Goal: Information Seeking & Learning: Learn about a topic

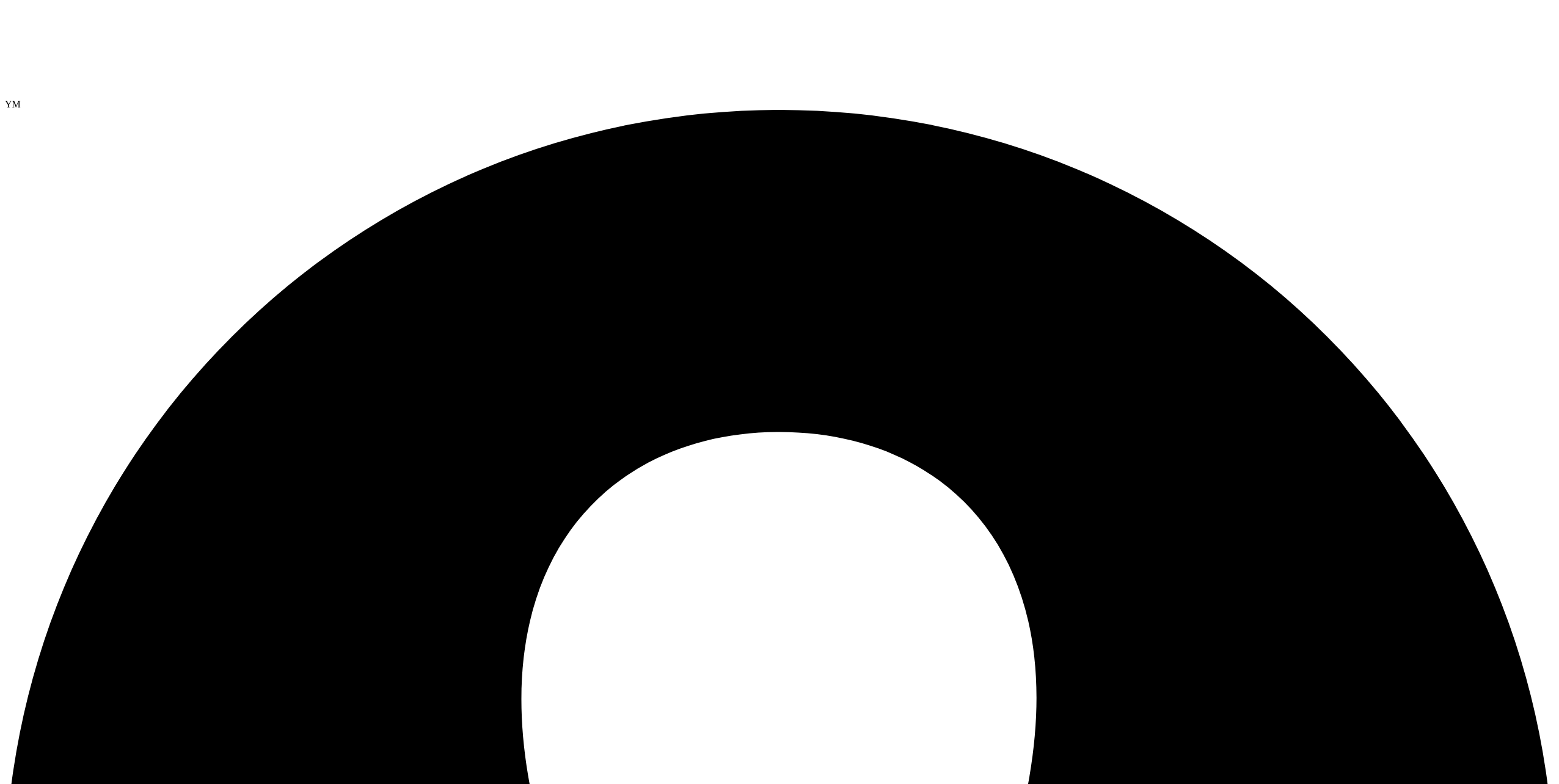
select select "USEast"
select select "USD"
select select "USEast"
drag, startPoint x: 578, startPoint y: 143, endPoint x: 628, endPoint y: 143, distance: 50.0
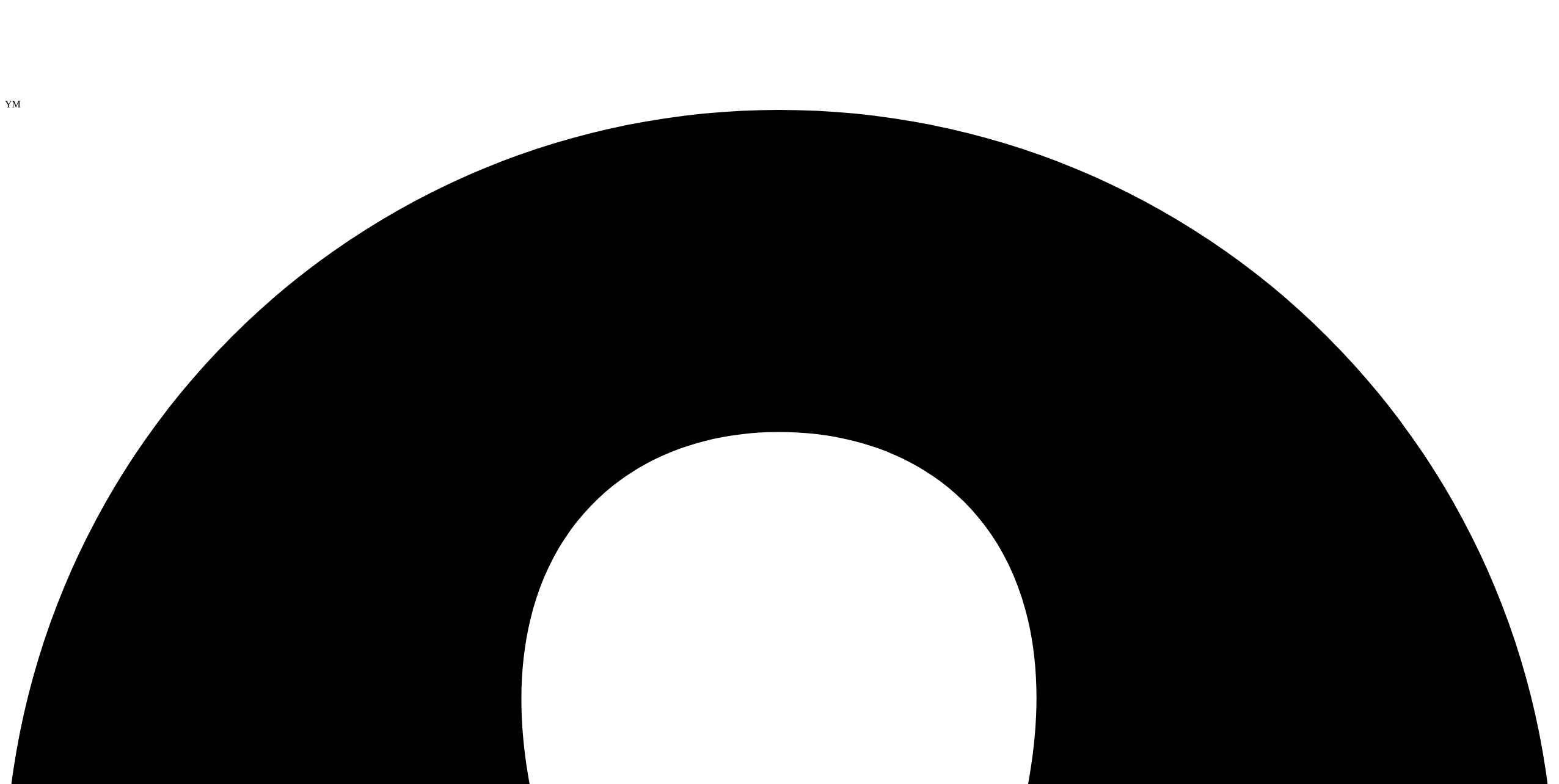
drag, startPoint x: 628, startPoint y: 140, endPoint x: 577, endPoint y: 142, distance: 51.0
drag, startPoint x: 626, startPoint y: 140, endPoint x: 588, endPoint y: 143, distance: 38.1
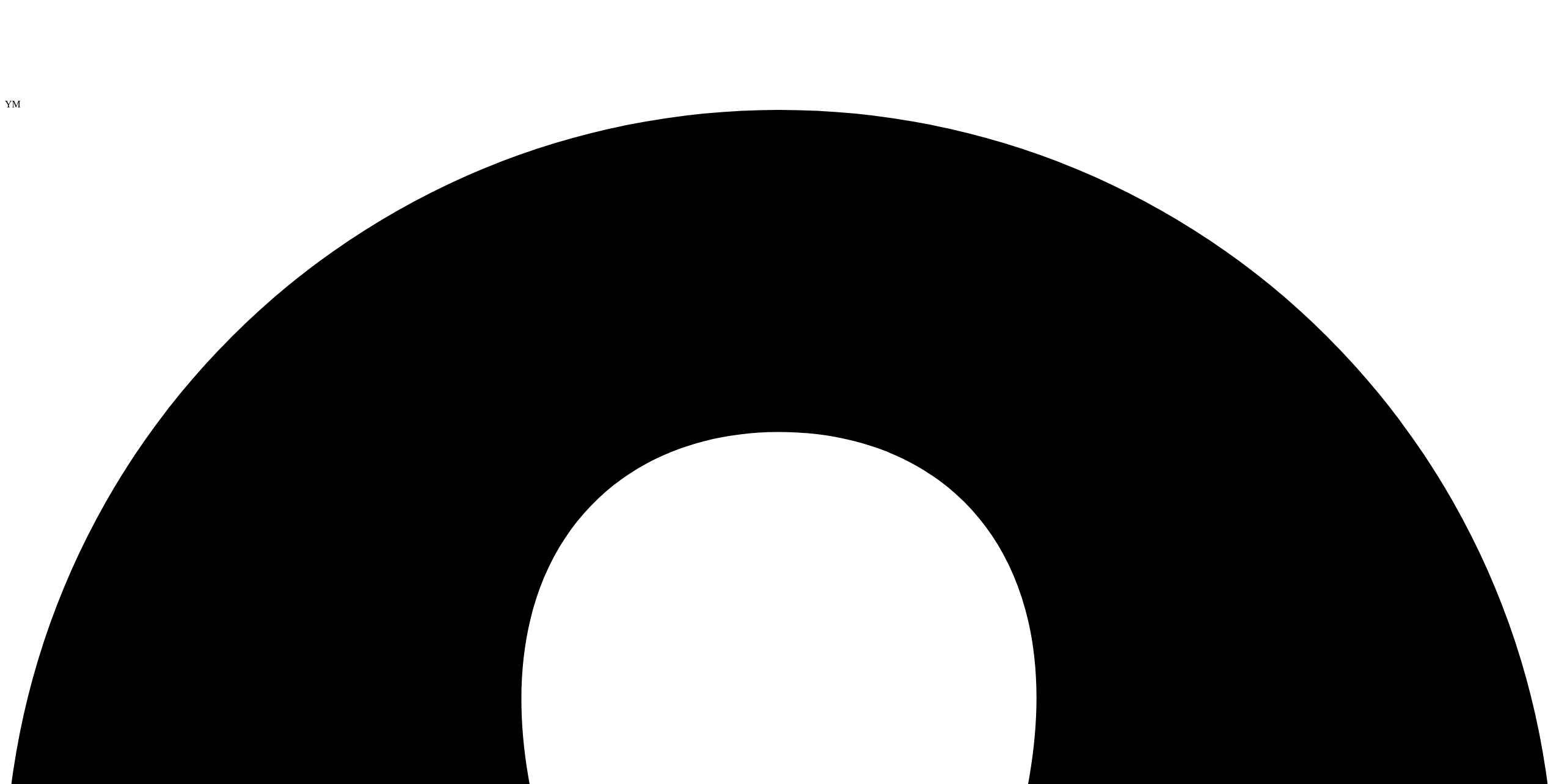
drag, startPoint x: 588, startPoint y: 143, endPoint x: 609, endPoint y: 149, distance: 21.8
drag, startPoint x: 574, startPoint y: 142, endPoint x: 629, endPoint y: 138, distance: 55.1
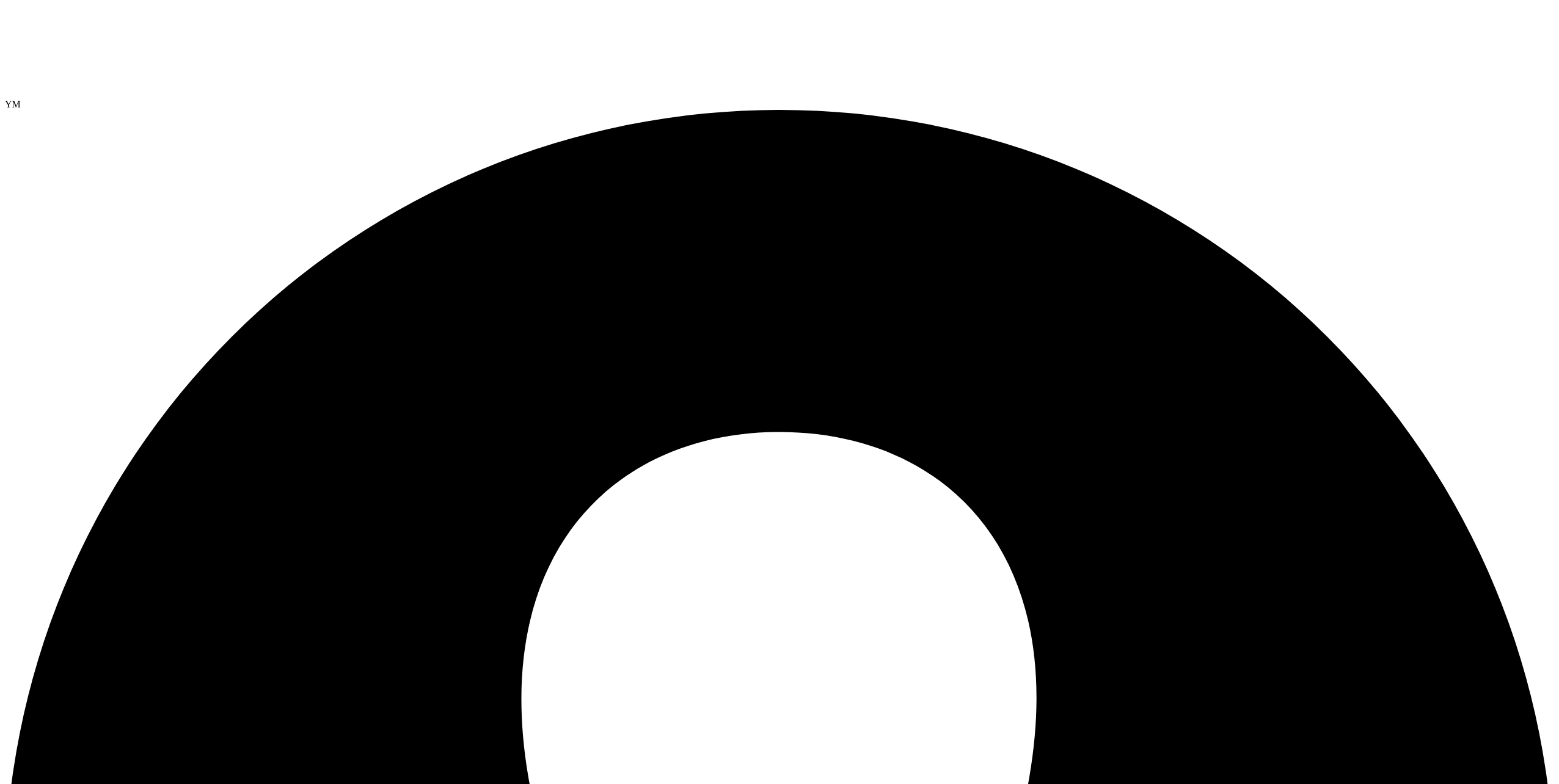
click at [73, 40] on div at bounding box center [779, 52] width 1549 height 94
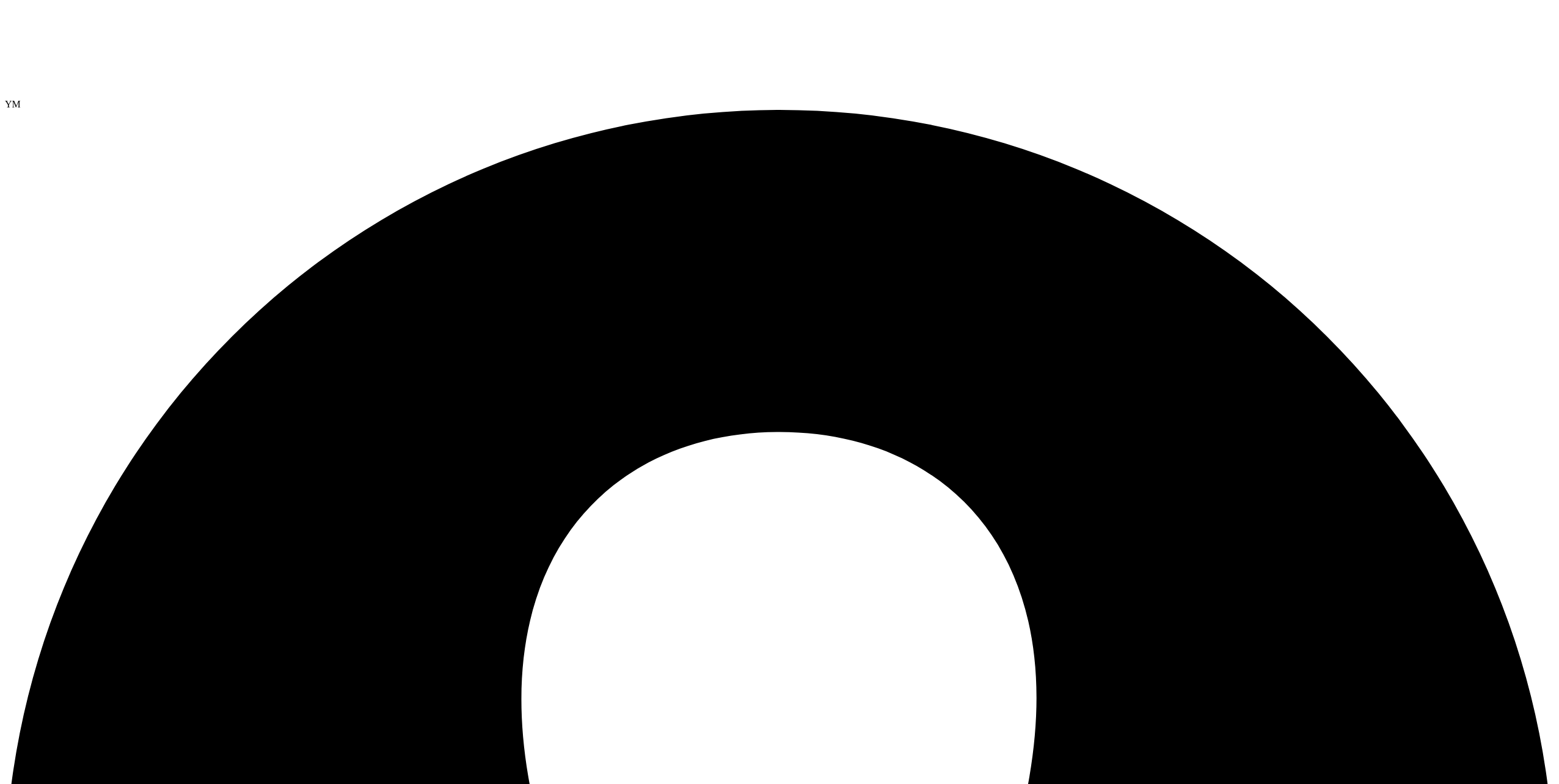
drag, startPoint x: 648, startPoint y: 137, endPoint x: 576, endPoint y: 143, distance: 72.2
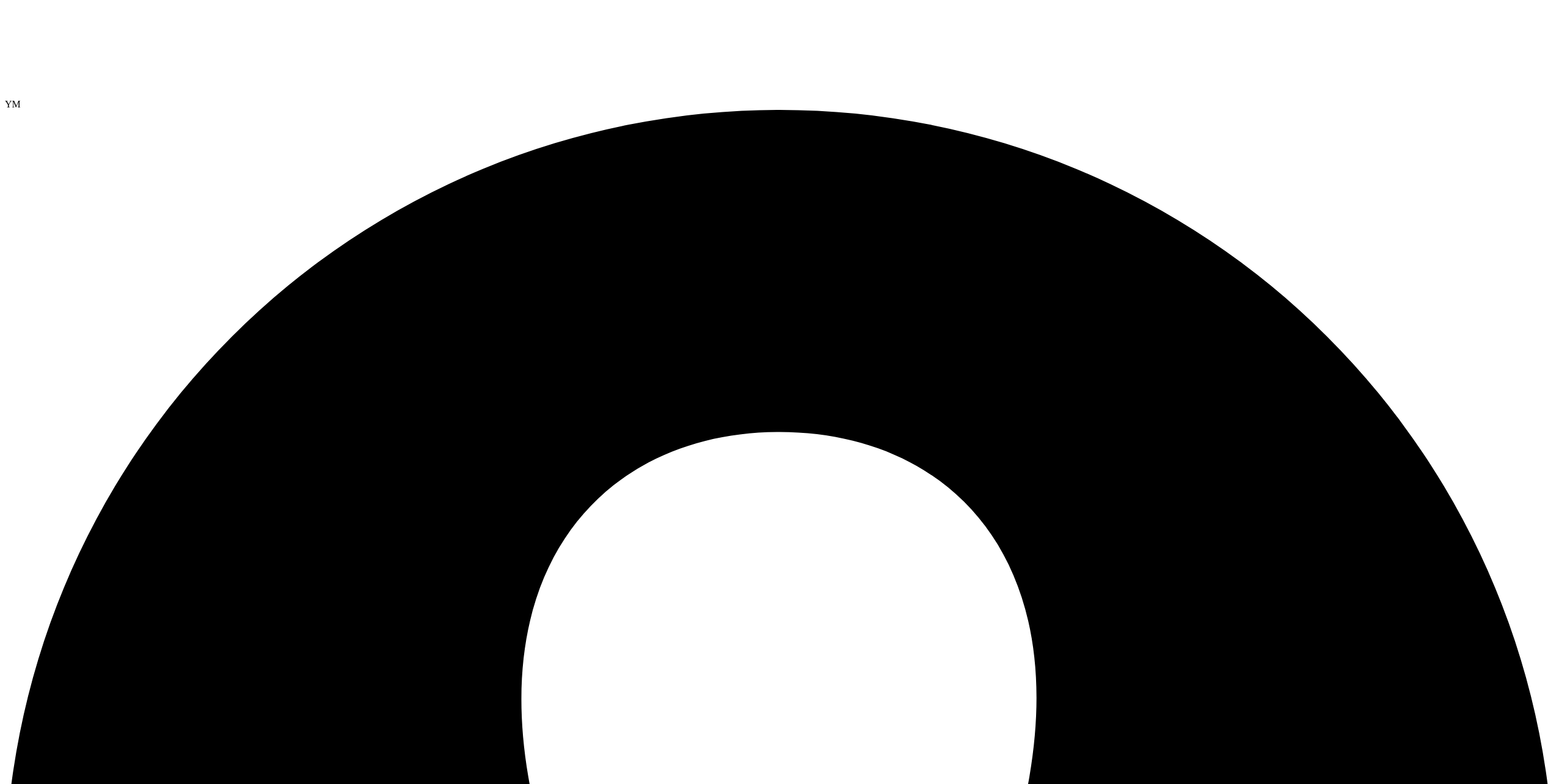
drag, startPoint x: 574, startPoint y: 137, endPoint x: 649, endPoint y: 146, distance: 75.5
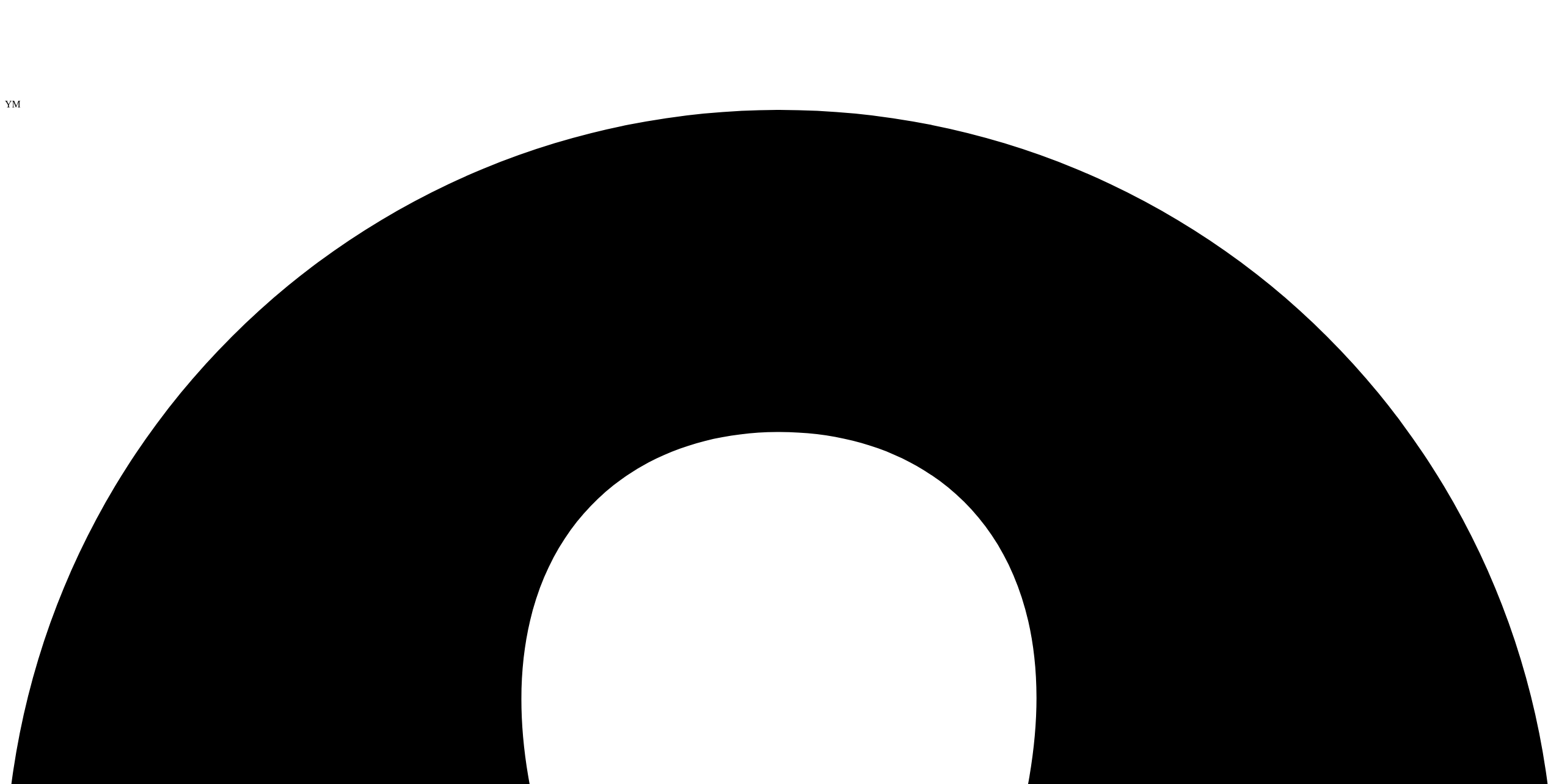
drag, startPoint x: 55, startPoint y: 51, endPoint x: 82, endPoint y: 58, distance: 27.9
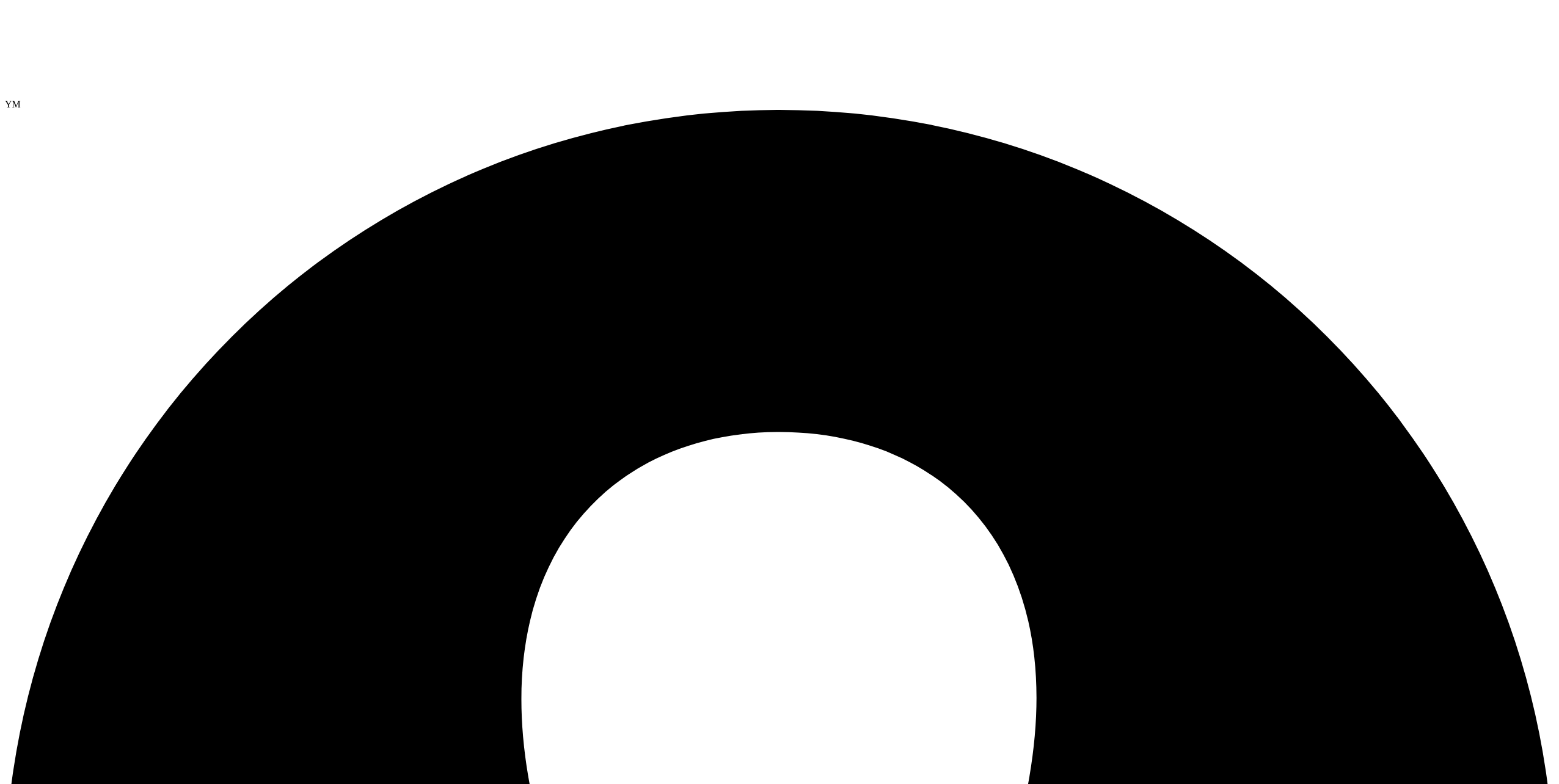
click at [81, 41] on div at bounding box center [779, 52] width 1549 height 94
